Goal: Contribute content: Add original content to the website for others to see

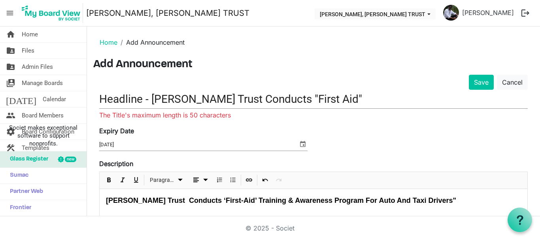
scroll to position [138, 0]
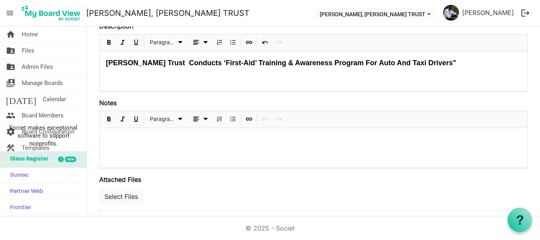
click at [106, 136] on div at bounding box center [314, 148] width 428 height 40
click at [127, 142] on p at bounding box center [313, 138] width 415 height 8
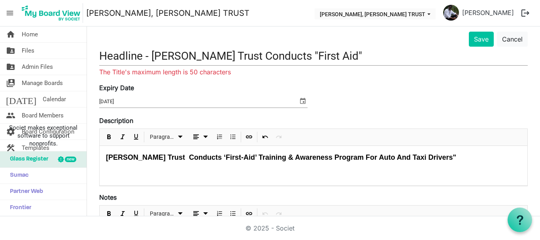
scroll to position [0, 0]
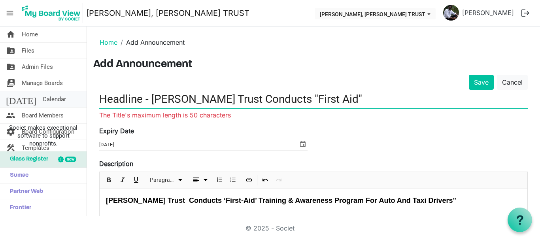
drag, startPoint x: 150, startPoint y: 100, endPoint x: 83, endPoint y: 100, distance: 66.8
click at [83, 100] on div "home Home folder_shared Files folder_shared Admin Files switch_account Manage B…" at bounding box center [270, 121] width 540 height 190
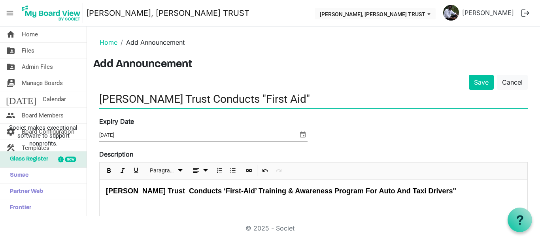
click at [367, 93] on input "[PERSON_NAME] Trust Conducts "First Aid"" at bounding box center [313, 99] width 429 height 19
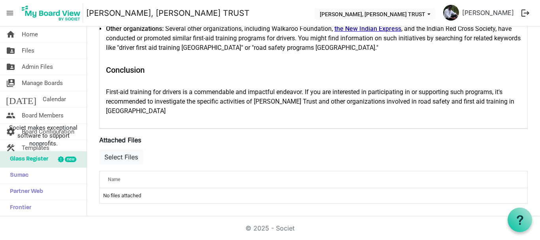
scroll to position [321, 0]
type input "[PERSON_NAME] Trust Conducts "First Aid""
click at [155, 112] on div "First-aid training for drivers is a commendable and impactful endeavor. If you …" at bounding box center [313, 101] width 415 height 28
click at [133, 176] on div "Name" at bounding box center [288, 179] width 367 height 11
click at [146, 197] on td "No files attached" at bounding box center [314, 195] width 428 height 15
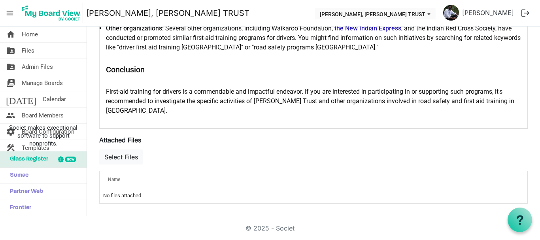
drag, startPoint x: 127, startPoint y: 197, endPoint x: 127, endPoint y: 185, distance: 11.5
click at [127, 197] on td "No files attached" at bounding box center [314, 195] width 428 height 15
click at [147, 198] on td "No files attached" at bounding box center [314, 195] width 428 height 15
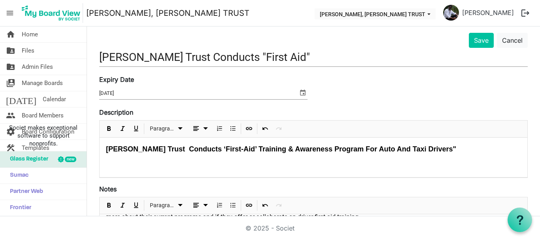
scroll to position [0, 0]
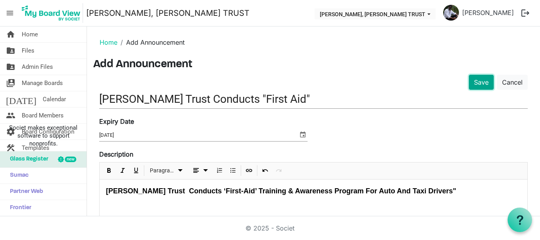
click at [474, 84] on button "Save" at bounding box center [481, 82] width 25 height 15
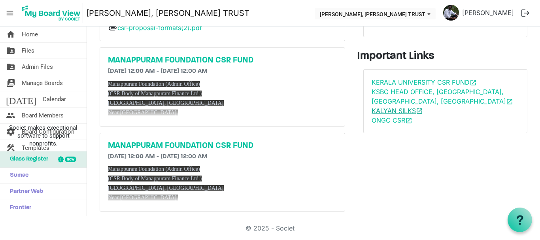
scroll to position [158, 0]
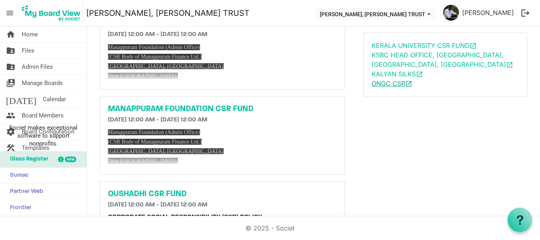
click at [387, 83] on link "ONGC CSR open_in_new" at bounding box center [392, 83] width 41 height 8
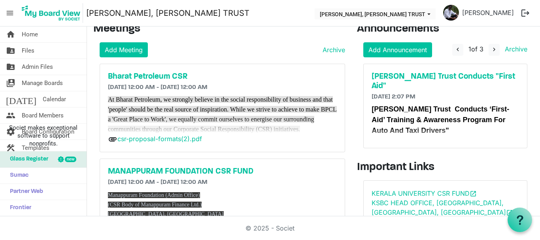
scroll to position [0, 0]
